Goal: Information Seeking & Learning: Learn about a topic

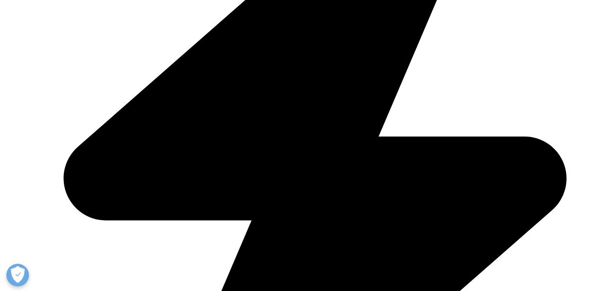
scroll to position [272, 0]
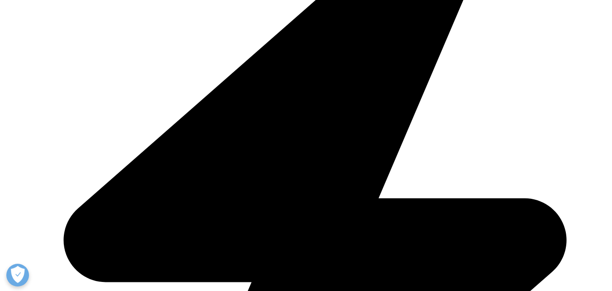
drag, startPoint x: 430, startPoint y: 175, endPoint x: 355, endPoint y: 131, distance: 87.0
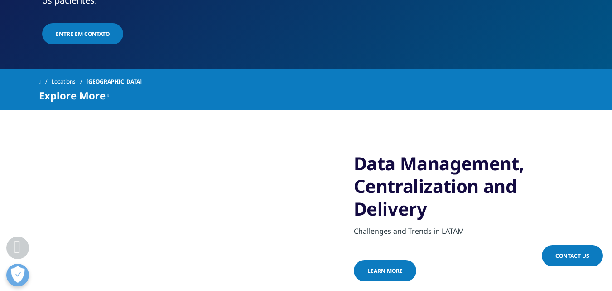
click at [349, 104] on div at bounding box center [349, 104] width 0 height 0
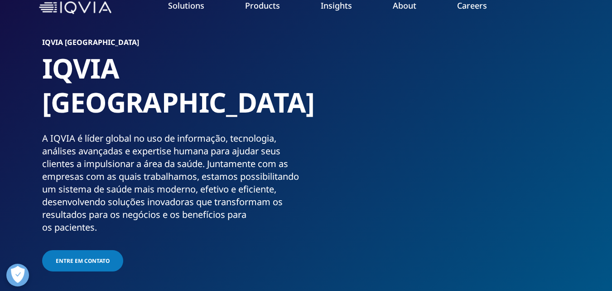
scroll to position [0, 0]
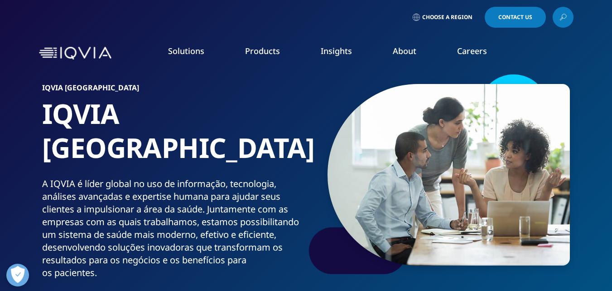
drag, startPoint x: 87, startPoint y: 223, endPoint x: 12, endPoint y: 153, distance: 102.6
click at [12, 153] on div "quick find a capability SOLUTIONS Research & Development Real World Evidence" at bounding box center [306, 212] width 612 height 276
click at [6, 129] on div at bounding box center [6, 129] width 0 height 0
click at [271, 103] on div "Harness the power to transform clinical development Reimagine clinical developm…" at bounding box center [387, 212] width 449 height 276
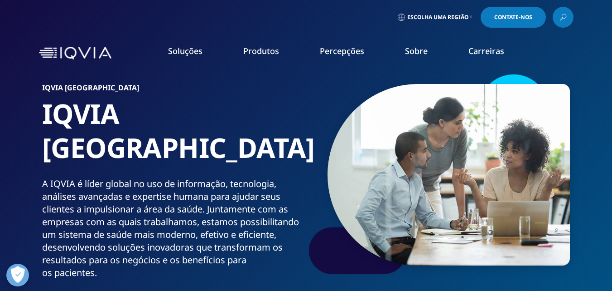
click at [378, 154] on font "Relatórios de analistas do setor" at bounding box center [367, 156] width 108 height 10
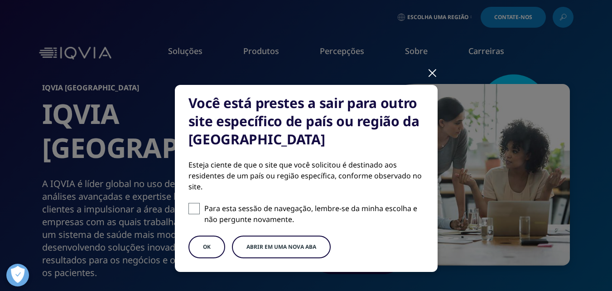
click at [302, 252] on button "Abrir em uma nova aba" at bounding box center [281, 246] width 99 height 23
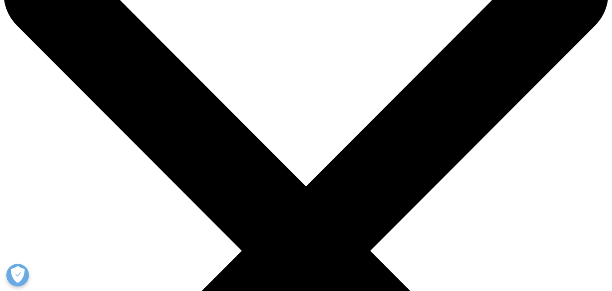
scroll to position [45, 0]
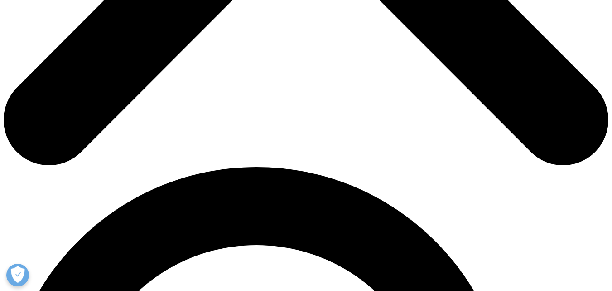
scroll to position [408, 0]
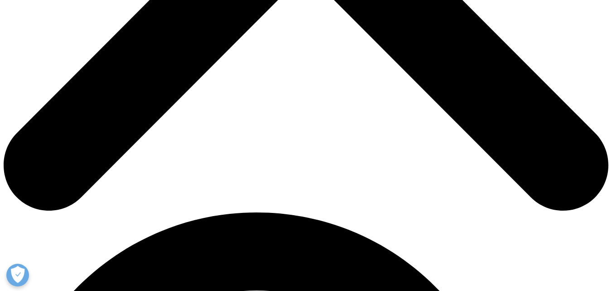
drag, startPoint x: 120, startPoint y: 190, endPoint x: 49, endPoint y: 154, distance: 79.5
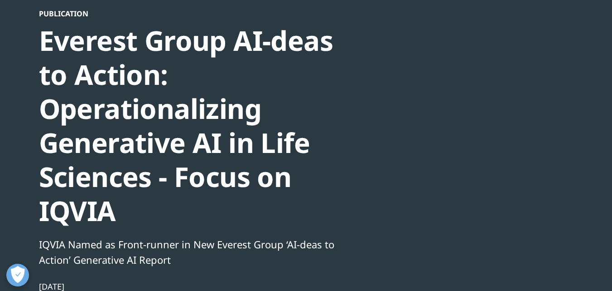
scroll to position [91, 0]
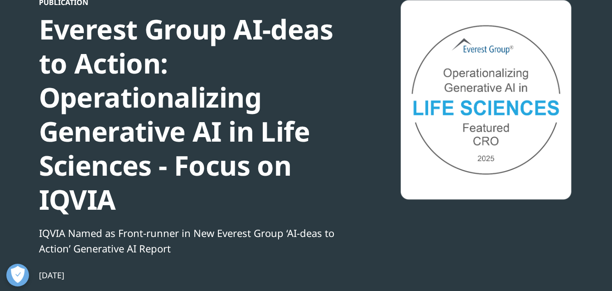
click at [314, 124] on div "Everest Group AI-deas to Action: Operationalizing Generative AI in Life Science…" at bounding box center [194, 114] width 311 height 204
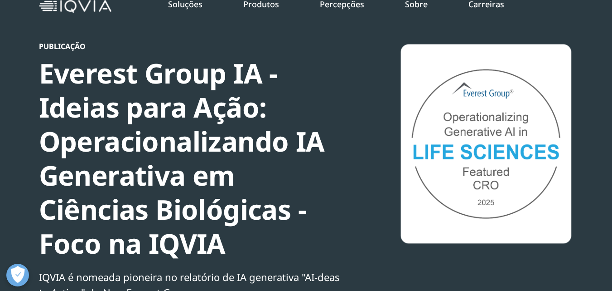
scroll to position [0, 0]
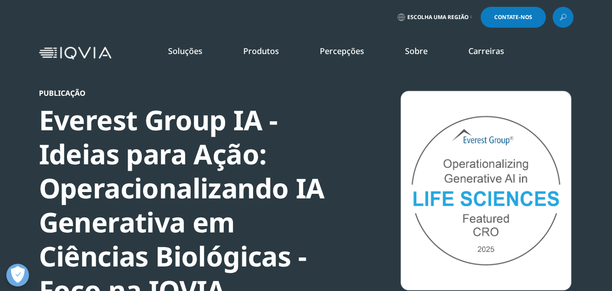
click at [357, 161] on font "Relatórios de analistas do setor" at bounding box center [367, 156] width 108 height 10
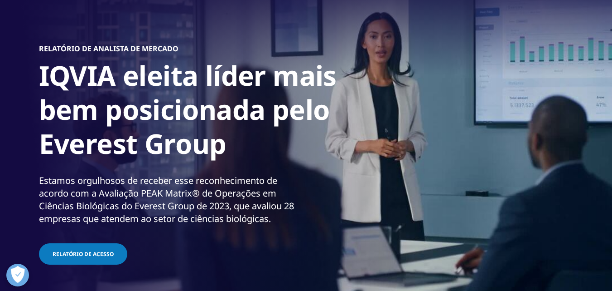
scroll to position [91, 0]
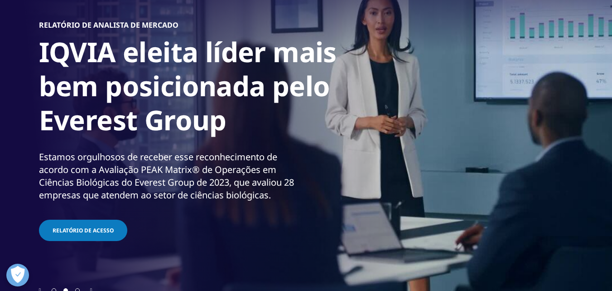
click at [295, 138] on h1 "IQVIA eleita líder mais bem posicionada pelo Everest Group" at bounding box center [209, 88] width 340 height 107
click at [126, 138] on h1 "IQVIA eleita líder mais bem posicionada pelo Everest Group" at bounding box center [209, 88] width 340 height 107
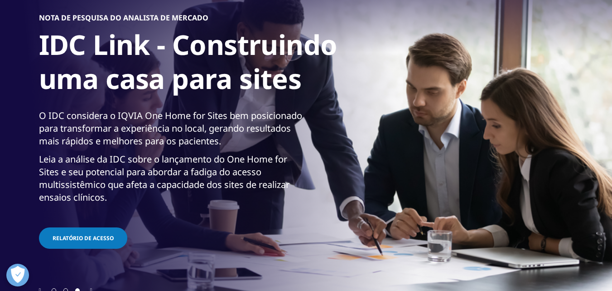
click at [278, 148] on div "NOTA DE PESQUISA DO ANALISTA DE MERCADO IDC Link - Construindo uma casa para si…" at bounding box center [306, 131] width 535 height 308
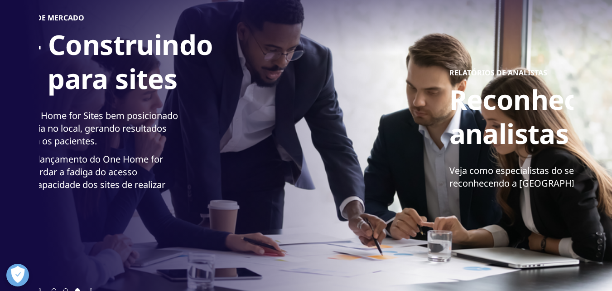
click at [116, 146] on p "O IDC considera o IQVIA One Home for Sites bem posicionado para transformar a e…" at bounding box center [47, 131] width 265 height 44
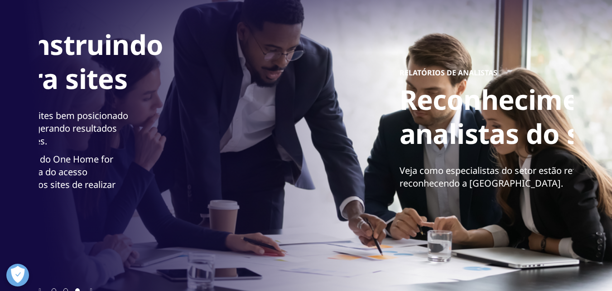
click at [84, 150] on div "NOTA DE PESQUISA DO ANALISTA DE MERCADO IDC Link - Construindo uma casa para si…" at bounding box center [132, 131] width 535 height 308
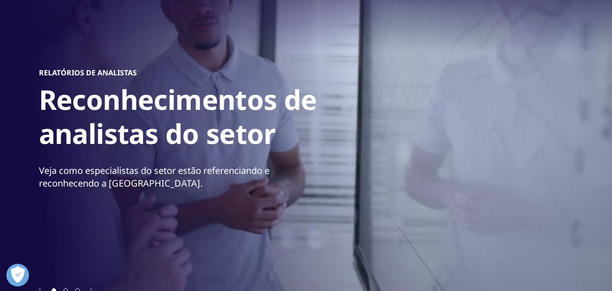
scroll to position [136, 0]
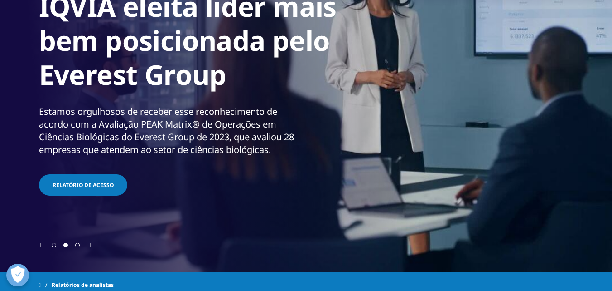
scroll to position [91, 0]
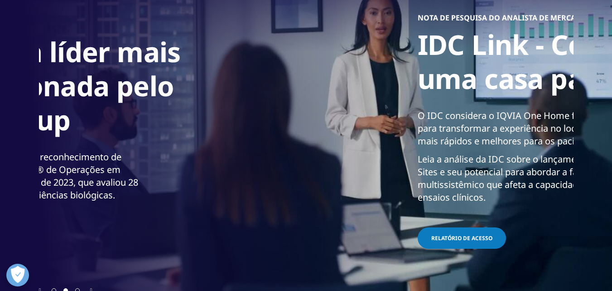
click at [103, 160] on div "Relatório de Analista de Mercado IQVIA eleita líder mais bem posicionada pelo E…" at bounding box center [150, 131] width 535 height 308
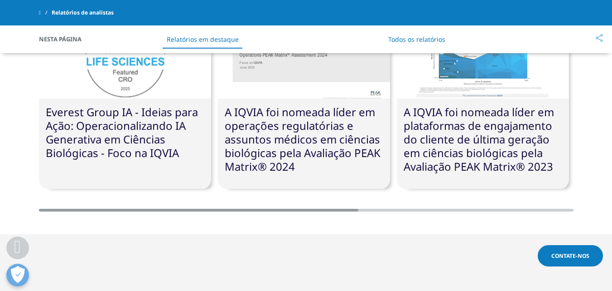
scroll to position [453, 0]
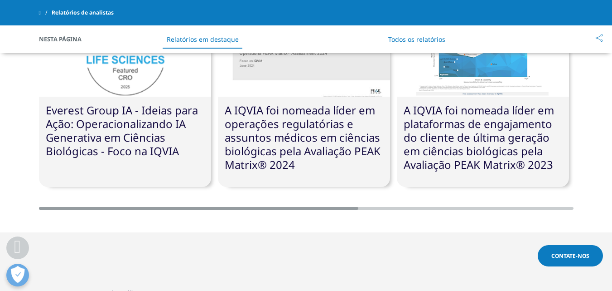
drag, startPoint x: 334, startPoint y: 199, endPoint x: 282, endPoint y: 199, distance: 52.1
click at [282, 199] on div "Everest Group IA - Ideias para Ação: Operacionalizando IA Generativa em Ciência…" at bounding box center [306, 102] width 535 height 213
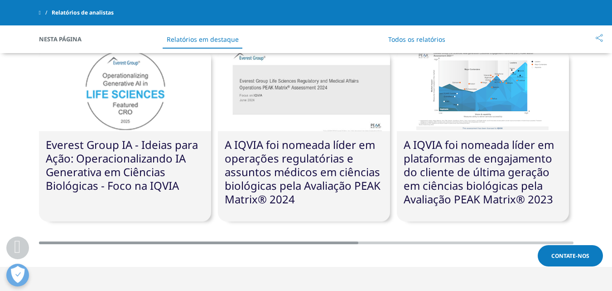
scroll to position [408, 0]
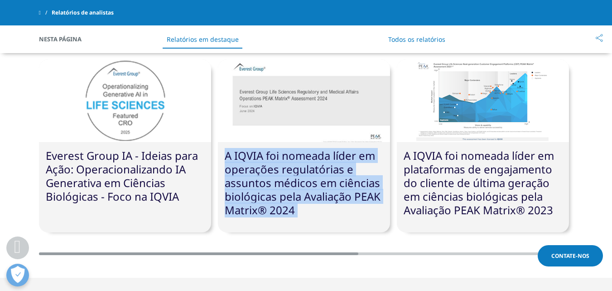
drag, startPoint x: 510, startPoint y: 126, endPoint x: 220, endPoint y: 129, distance: 289.7
click at [226, 129] on div "Everest Group IA - Ideias para Ação: Operacionalizando IA Generativa em Ciência…" at bounding box center [306, 147] width 535 height 213
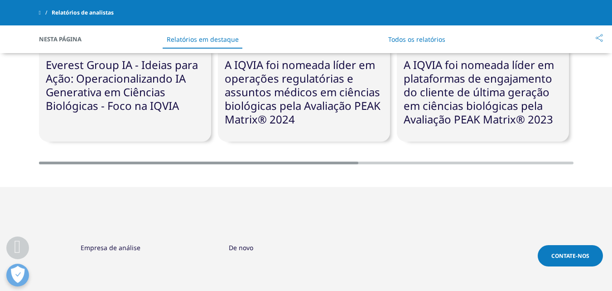
click at [417, 33] on li "Todos os relatórios" at bounding box center [416, 39] width 75 height 27
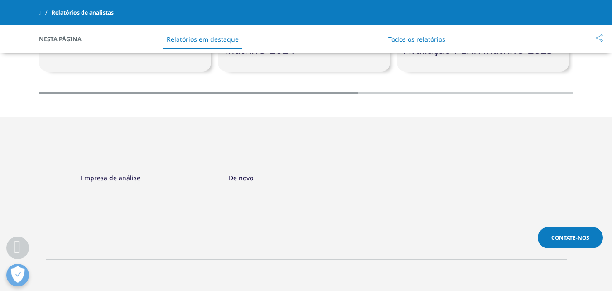
click at [417, 40] on font "Todos os relatórios" at bounding box center [416, 39] width 57 height 9
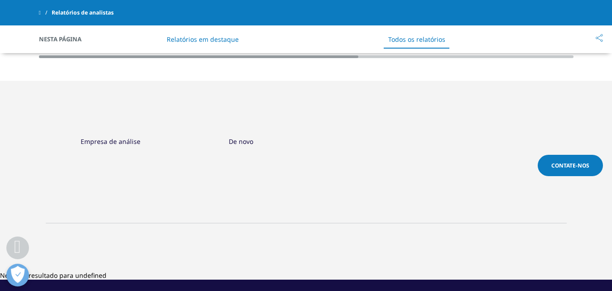
scroll to position [566, 0]
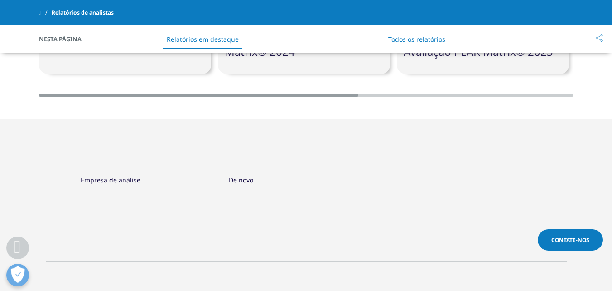
click at [67, 148] on section "Empresa de análise Loading Clear Or/And Operator De novo Loading Clear Or/And O…" at bounding box center [306, 225] width 612 height 167
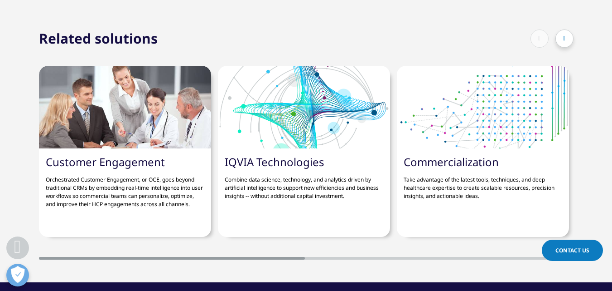
scroll to position [1541, 0]
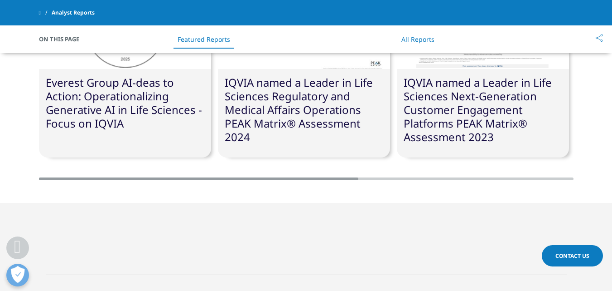
scroll to position [475, 0]
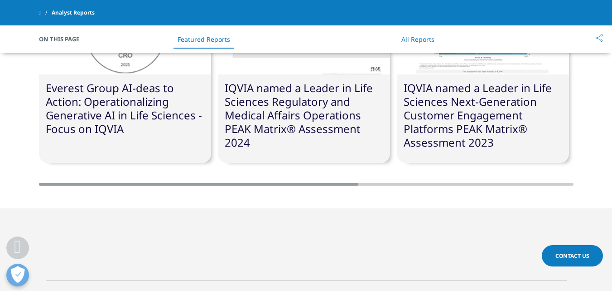
click at [427, 37] on link "All Reports" at bounding box center [418, 39] width 33 height 9
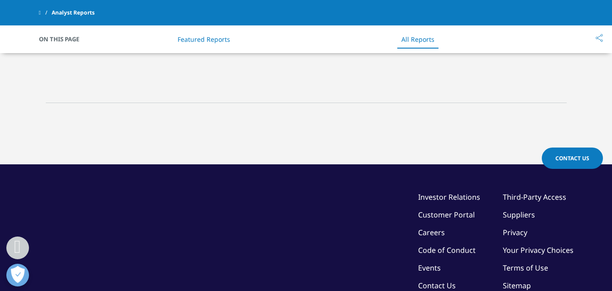
scroll to position [655, 0]
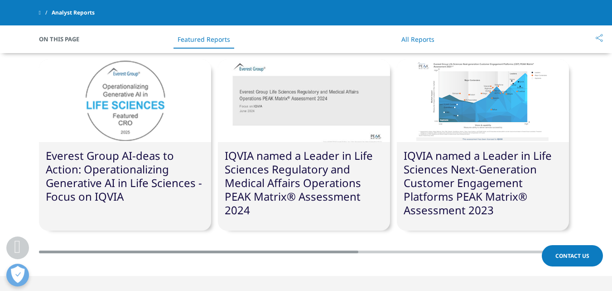
click at [423, 40] on link "All Reports" at bounding box center [418, 39] width 33 height 9
